Goal: Navigation & Orientation: Find specific page/section

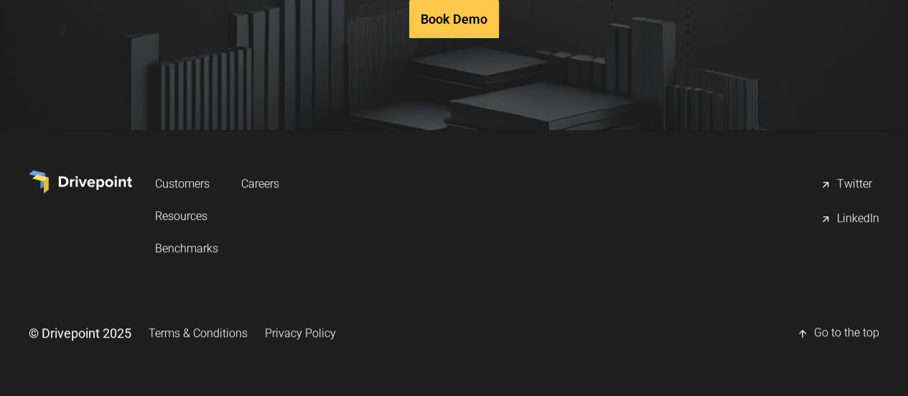
scroll to position [7351, 0]
click at [279, 182] on link "Careers" at bounding box center [260, 183] width 38 height 27
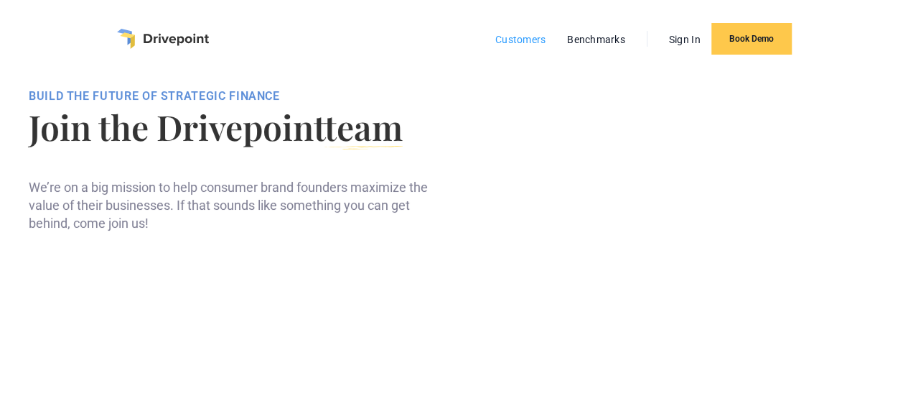
click at [532, 39] on link "Customers" at bounding box center [520, 39] width 65 height 19
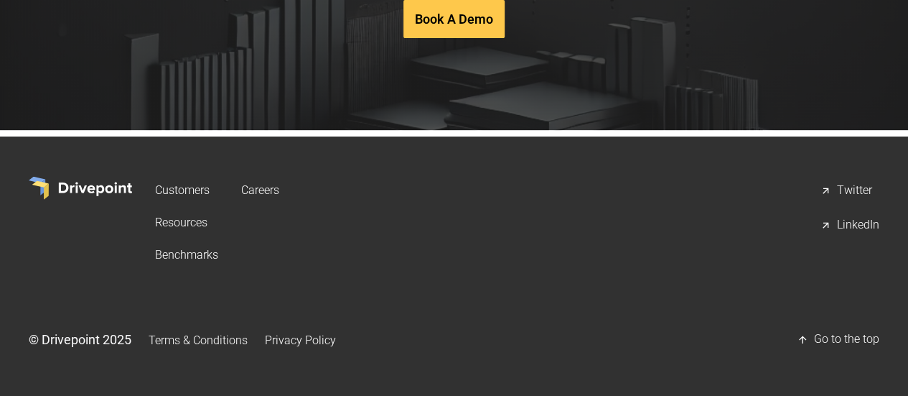
scroll to position [3126, 0]
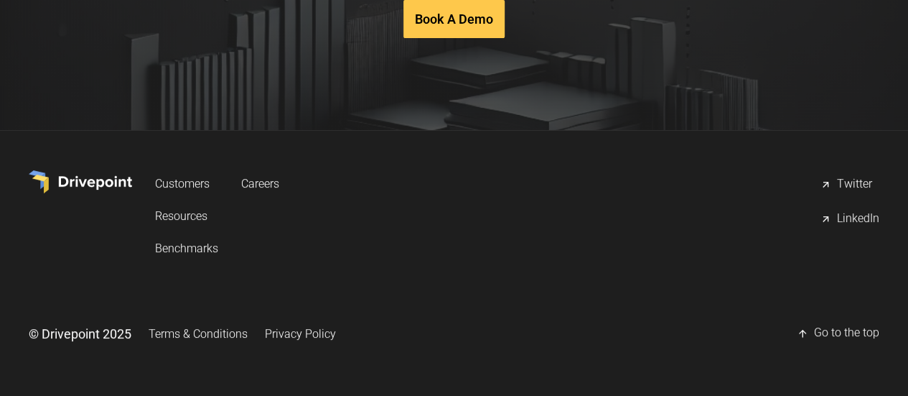
click at [837, 218] on div "LinkedIn" at bounding box center [858, 218] width 42 height 17
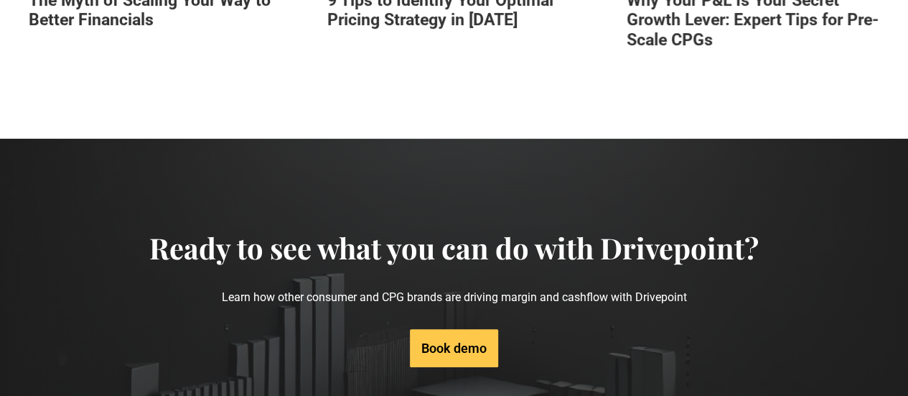
scroll to position [2994, 0]
